Goal: Task Accomplishment & Management: Manage account settings

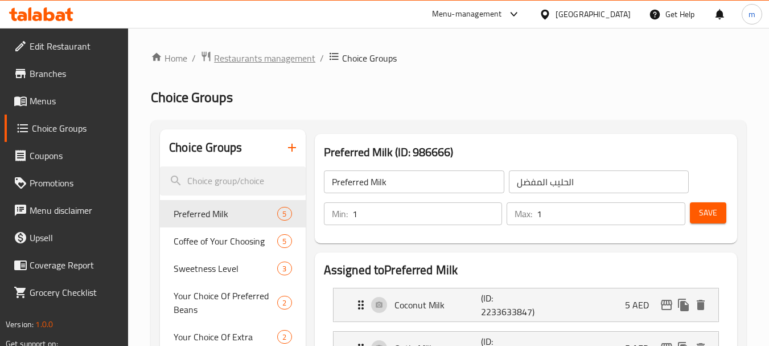
click at [252, 61] on span "Restaurants management" at bounding box center [264, 58] width 101 height 14
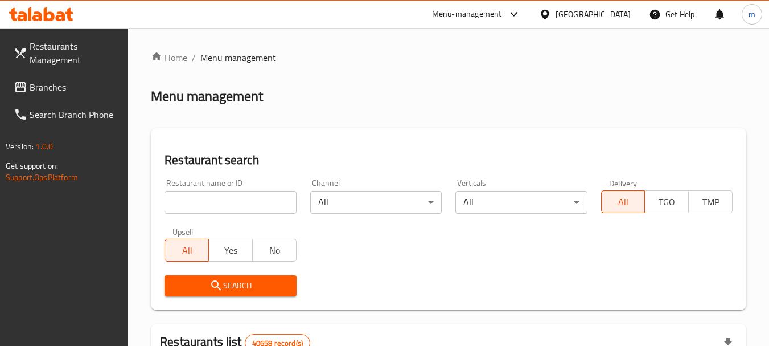
click at [68, 87] on span "Branches" at bounding box center [75, 87] width 90 height 14
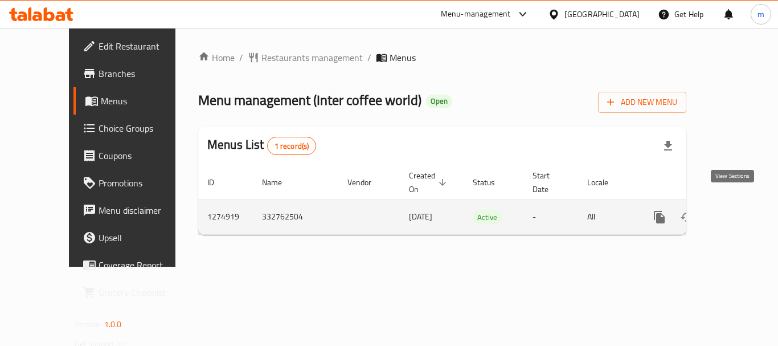
click at [736, 212] on icon "enhanced table" at bounding box center [741, 217] width 10 height 10
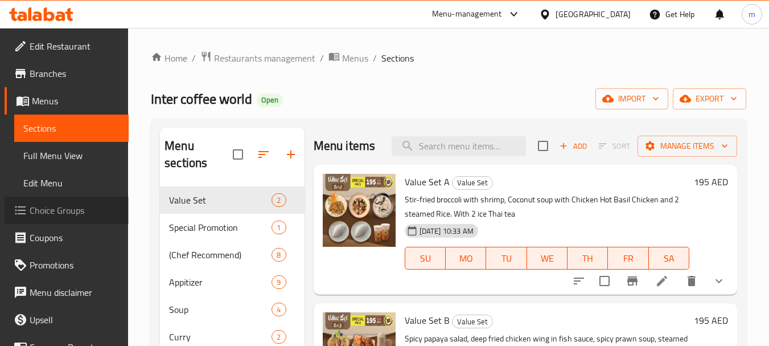
click at [77, 209] on span "Choice Groups" at bounding box center [75, 210] width 90 height 14
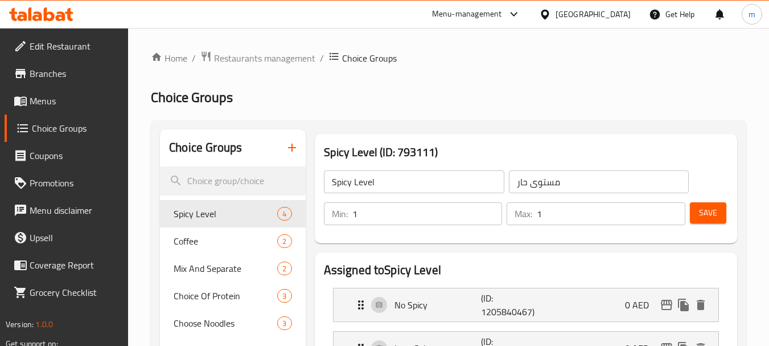
scroll to position [57, 0]
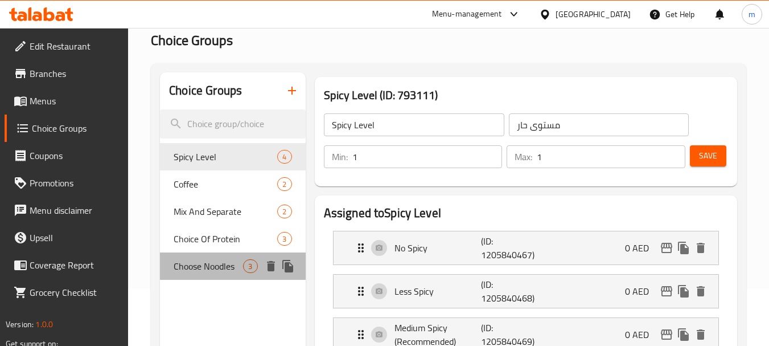
click at [209, 264] on span "Choose Noodles" at bounding box center [208, 266] width 69 height 14
type input "Choose Noodles"
type input "اختر معكرونة"
type input "0"
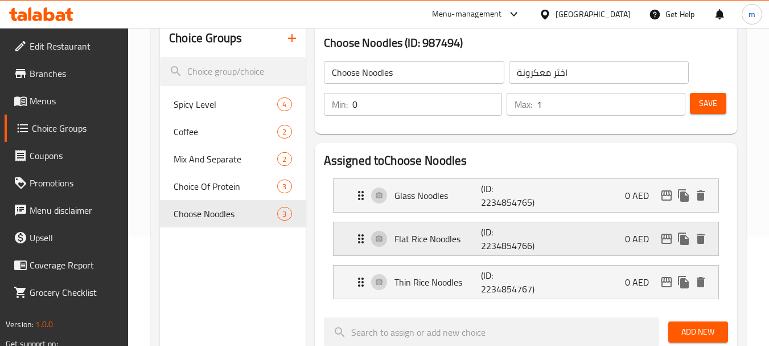
scroll to position [92, 0]
